Goal: Task Accomplishment & Management: Manage account settings

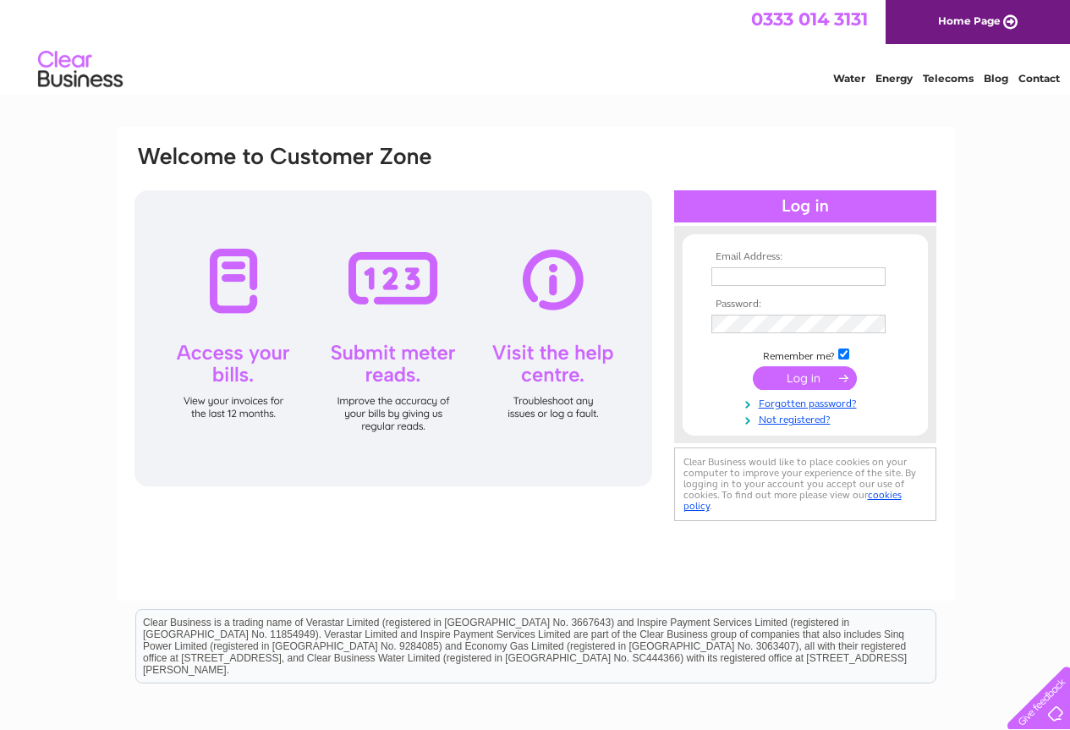
type input "[EMAIL_ADDRESS][DOMAIN_NAME]"
click at [813, 380] on input "submit" at bounding box center [805, 378] width 104 height 24
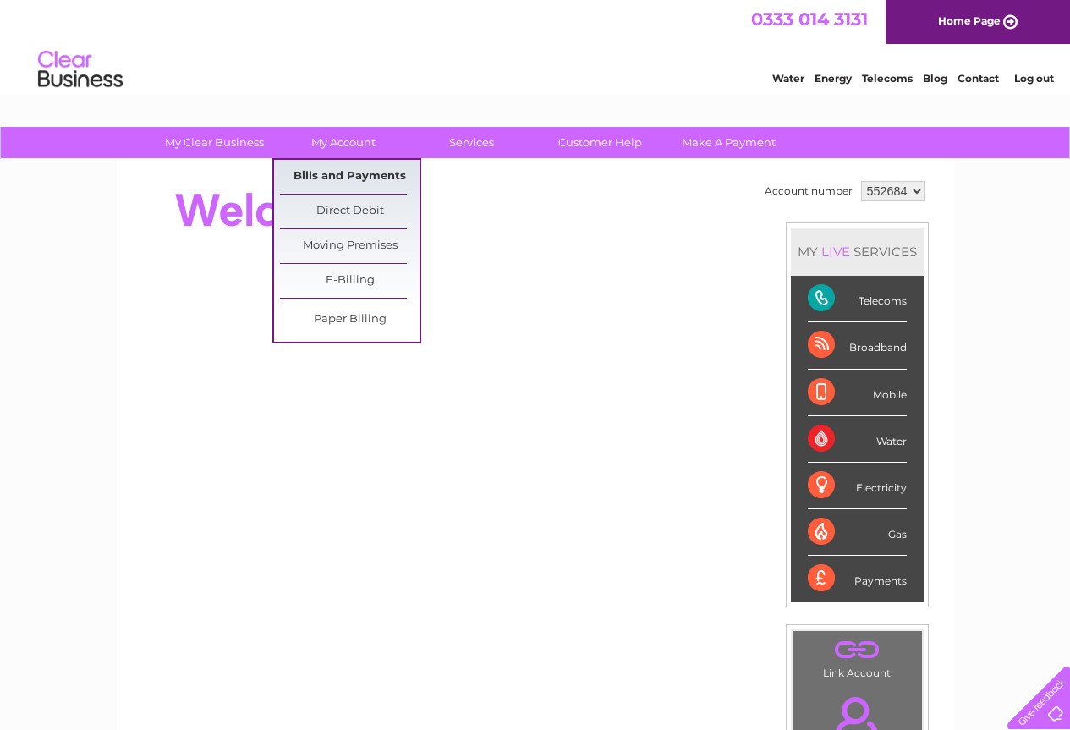
click at [345, 180] on link "Bills and Payments" at bounding box center [350, 177] width 140 height 34
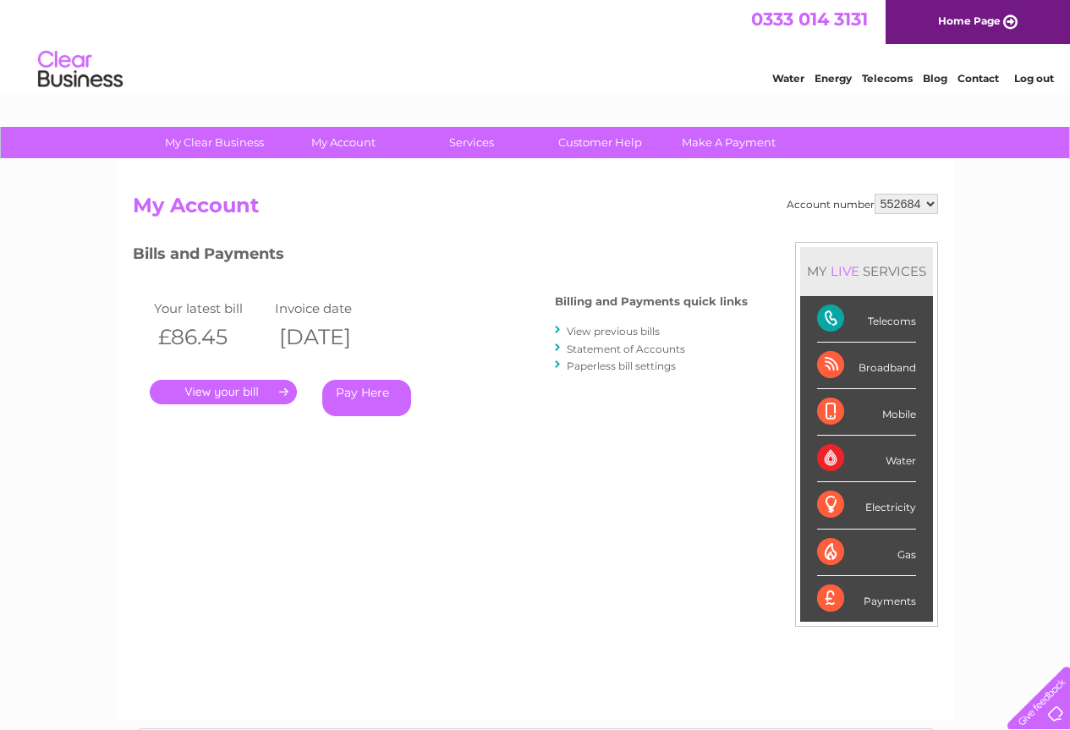
click at [238, 394] on link "." at bounding box center [223, 392] width 147 height 25
